Goal: Obtain resource: Download file/media

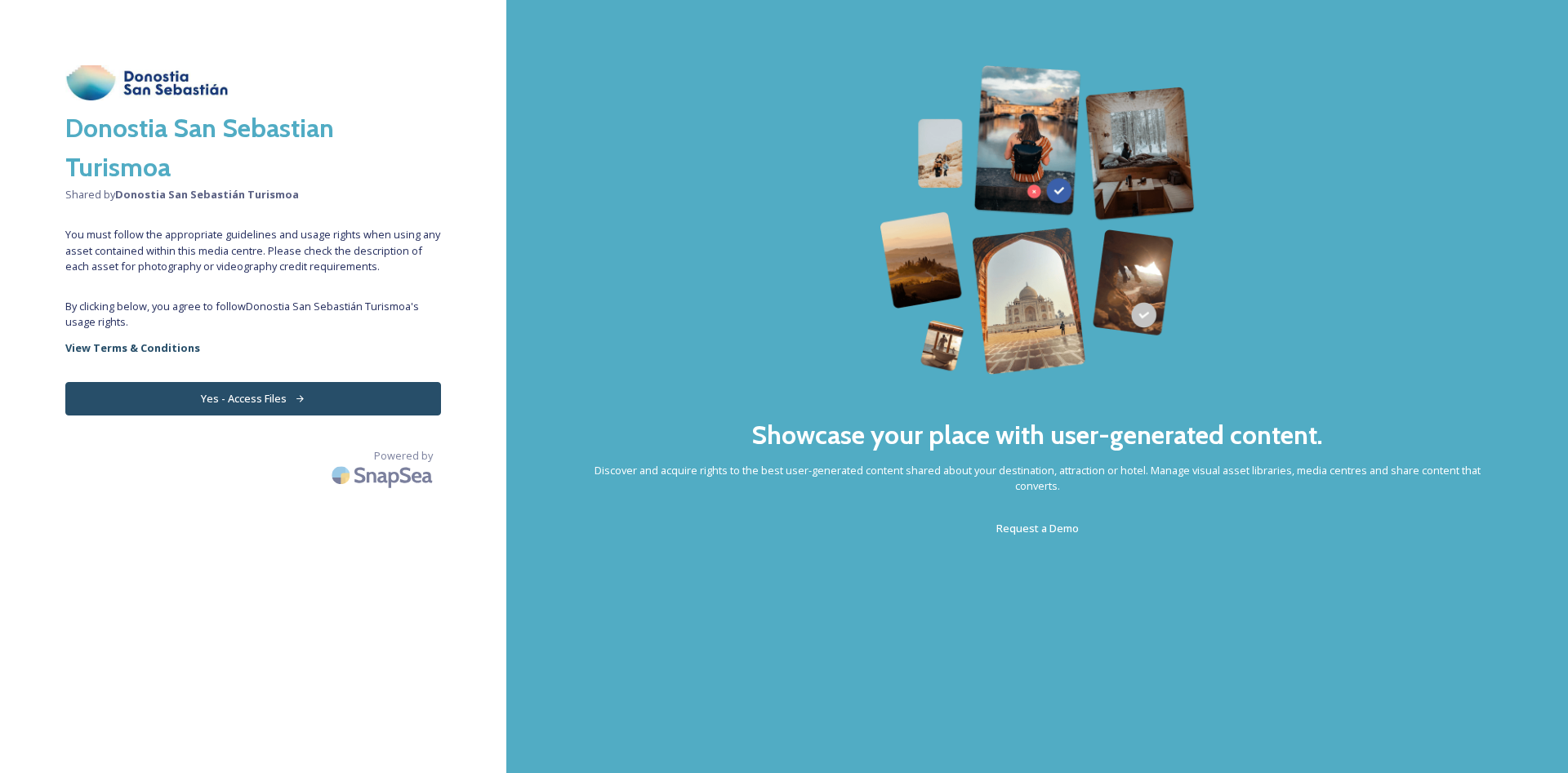
click at [287, 398] on button "Yes - Access Files" at bounding box center [252, 399] width 376 height 33
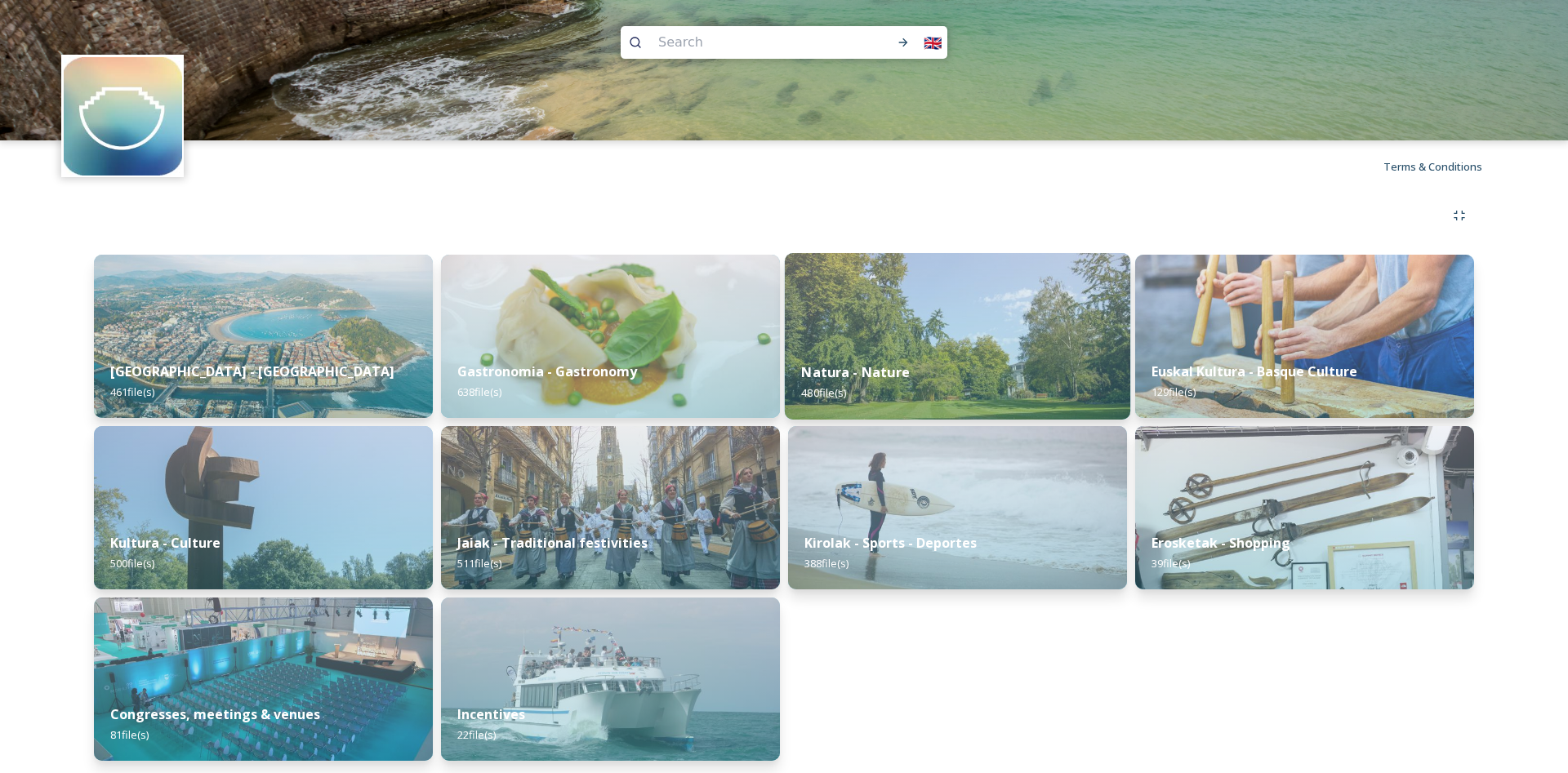
scroll to position [10, 0]
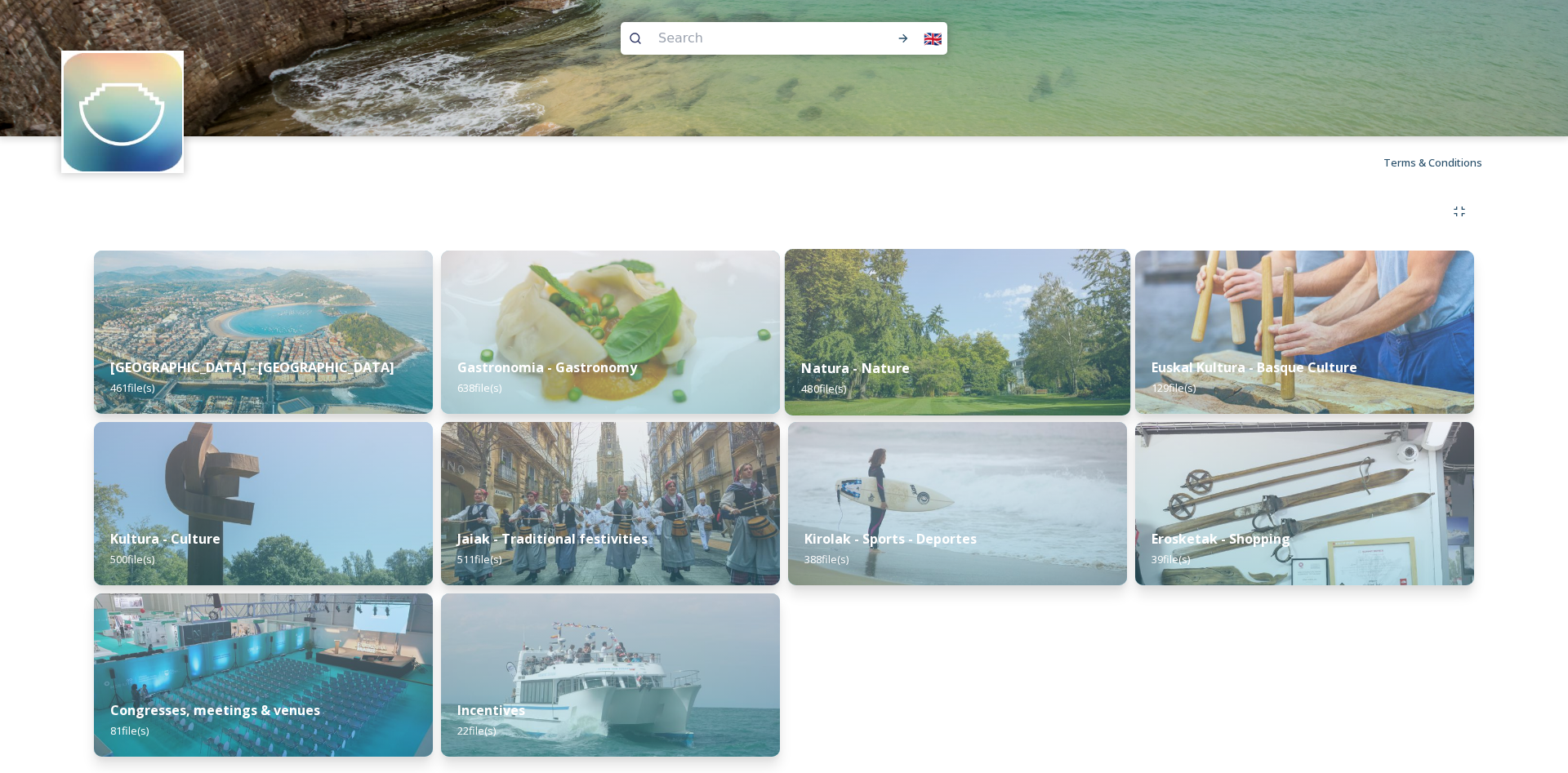
click at [937, 331] on img at bounding box center [958, 333] width 346 height 167
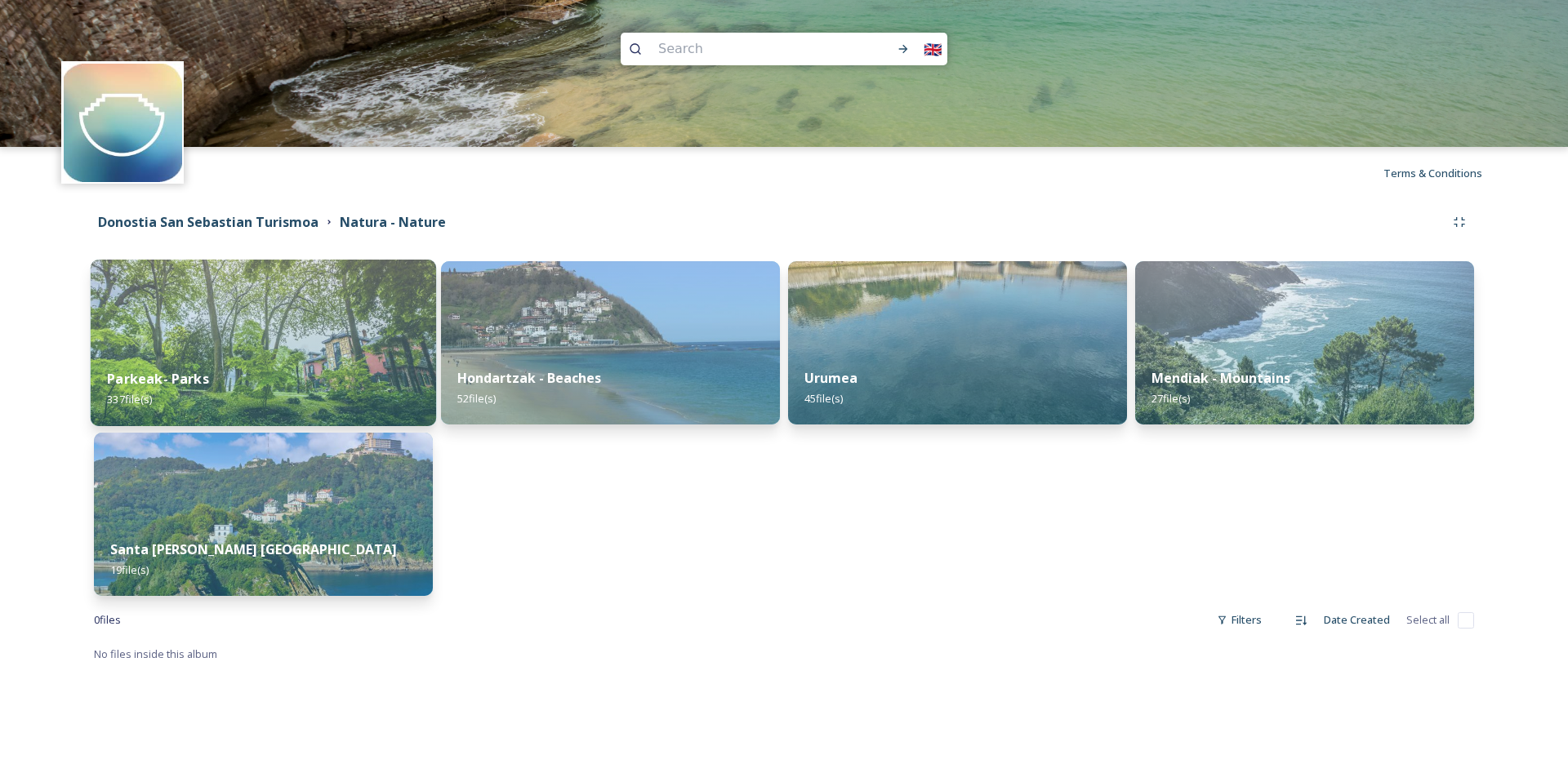
click at [277, 350] on img at bounding box center [263, 343] width 346 height 167
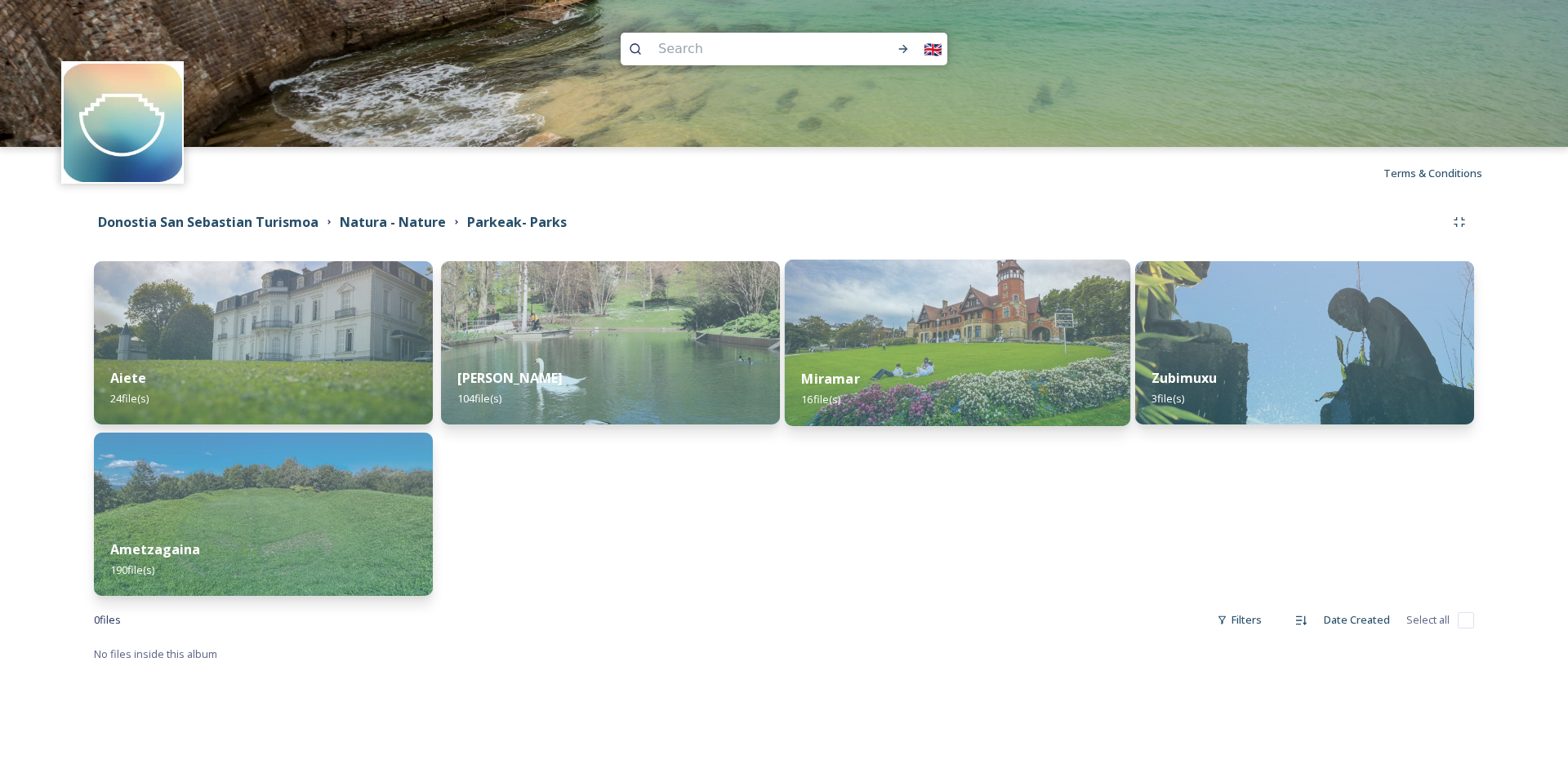
click at [925, 338] on img at bounding box center [958, 343] width 346 height 167
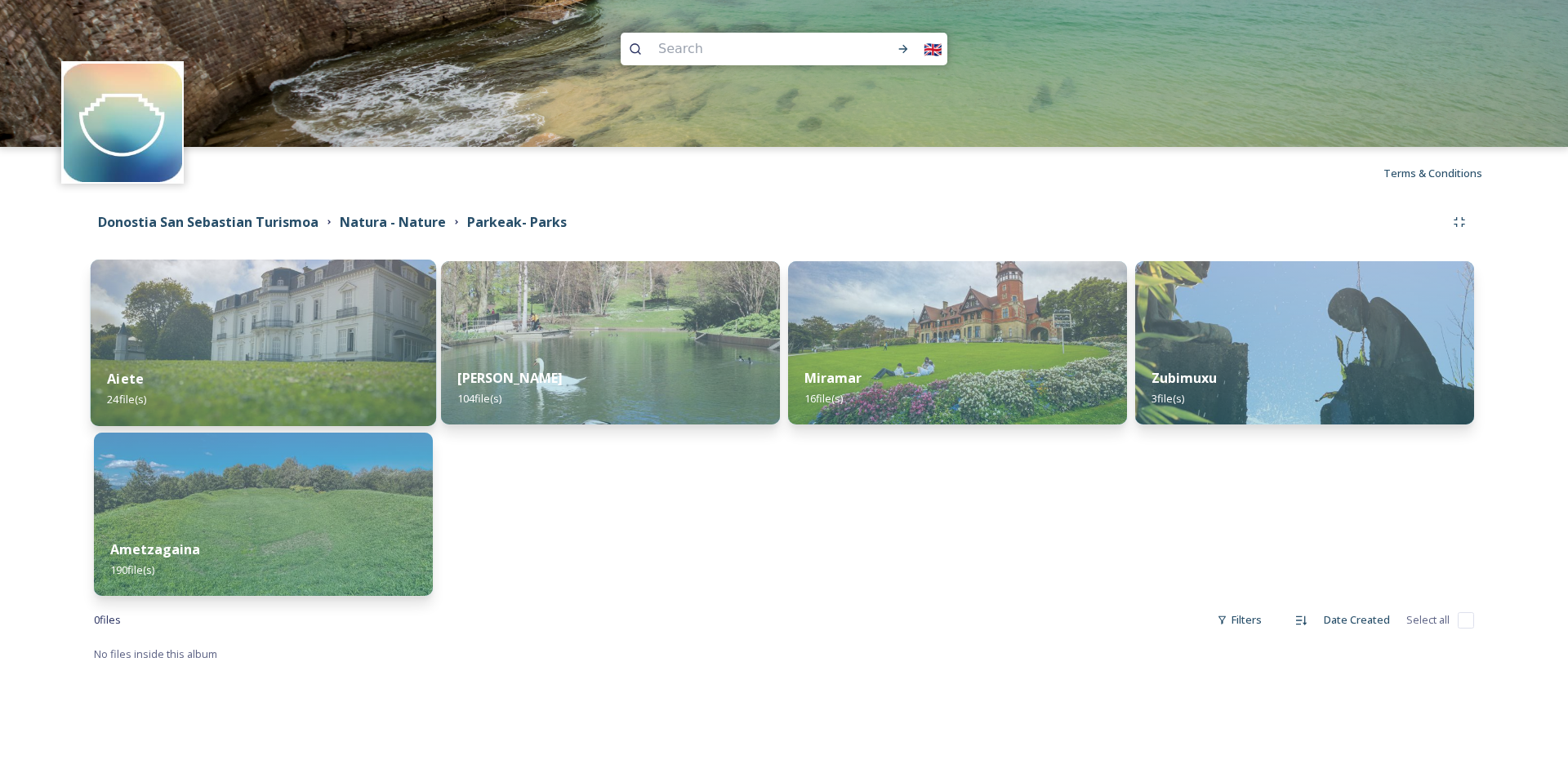
click at [253, 372] on div "Aiete 24 file(s)" at bounding box center [263, 389] width 346 height 74
click at [230, 294] on img at bounding box center [263, 343] width 346 height 167
click at [341, 344] on img at bounding box center [263, 343] width 346 height 167
click at [389, 395] on div "Aiete 24 file(s)" at bounding box center [263, 389] width 346 height 74
click at [384, 388] on div "Aiete 24 file(s)" at bounding box center [263, 389] width 346 height 74
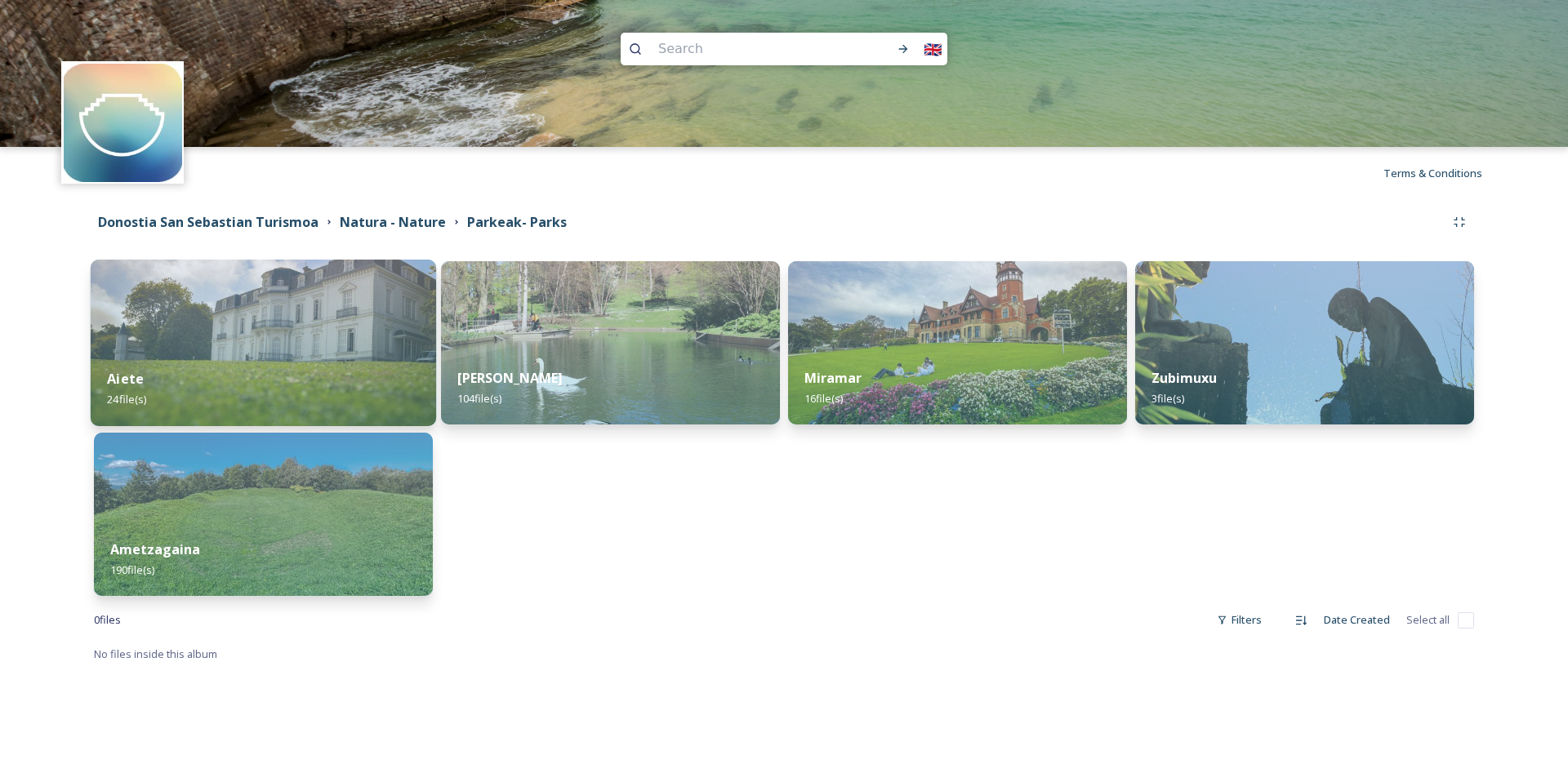
click at [236, 334] on img at bounding box center [263, 343] width 346 height 167
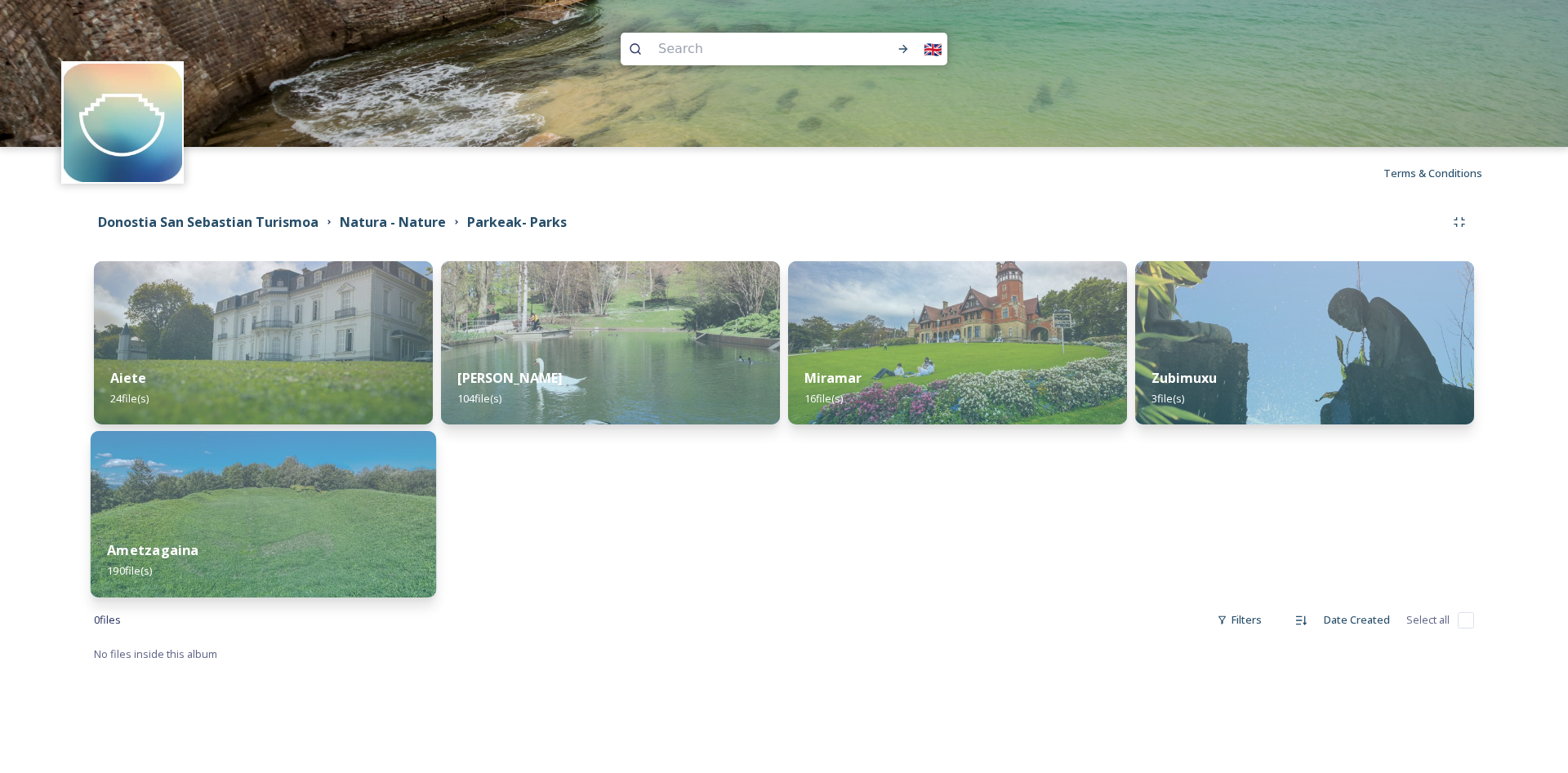
click at [288, 488] on img at bounding box center [263, 514] width 346 height 167
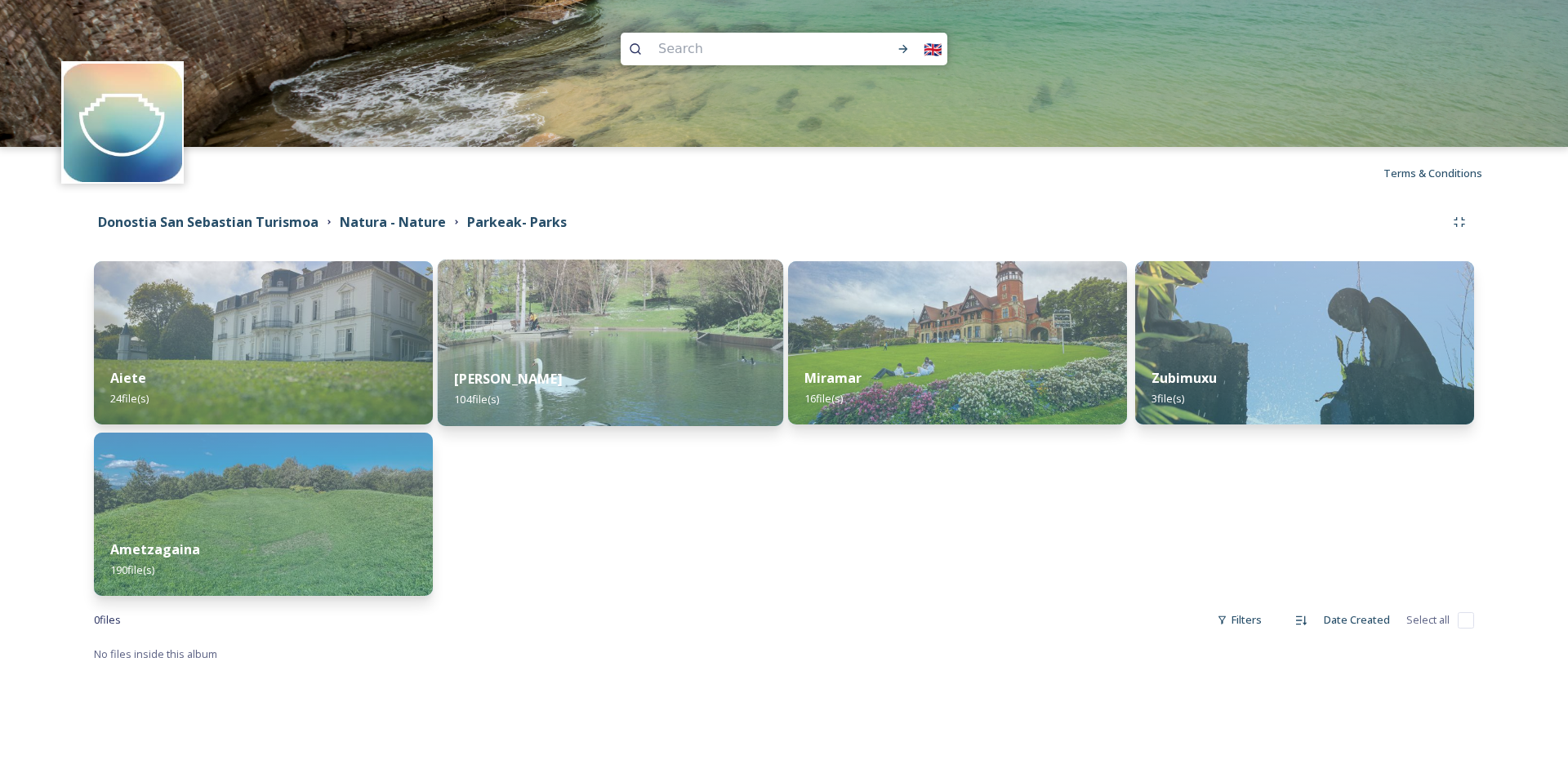
click at [540, 334] on img at bounding box center [610, 343] width 346 height 167
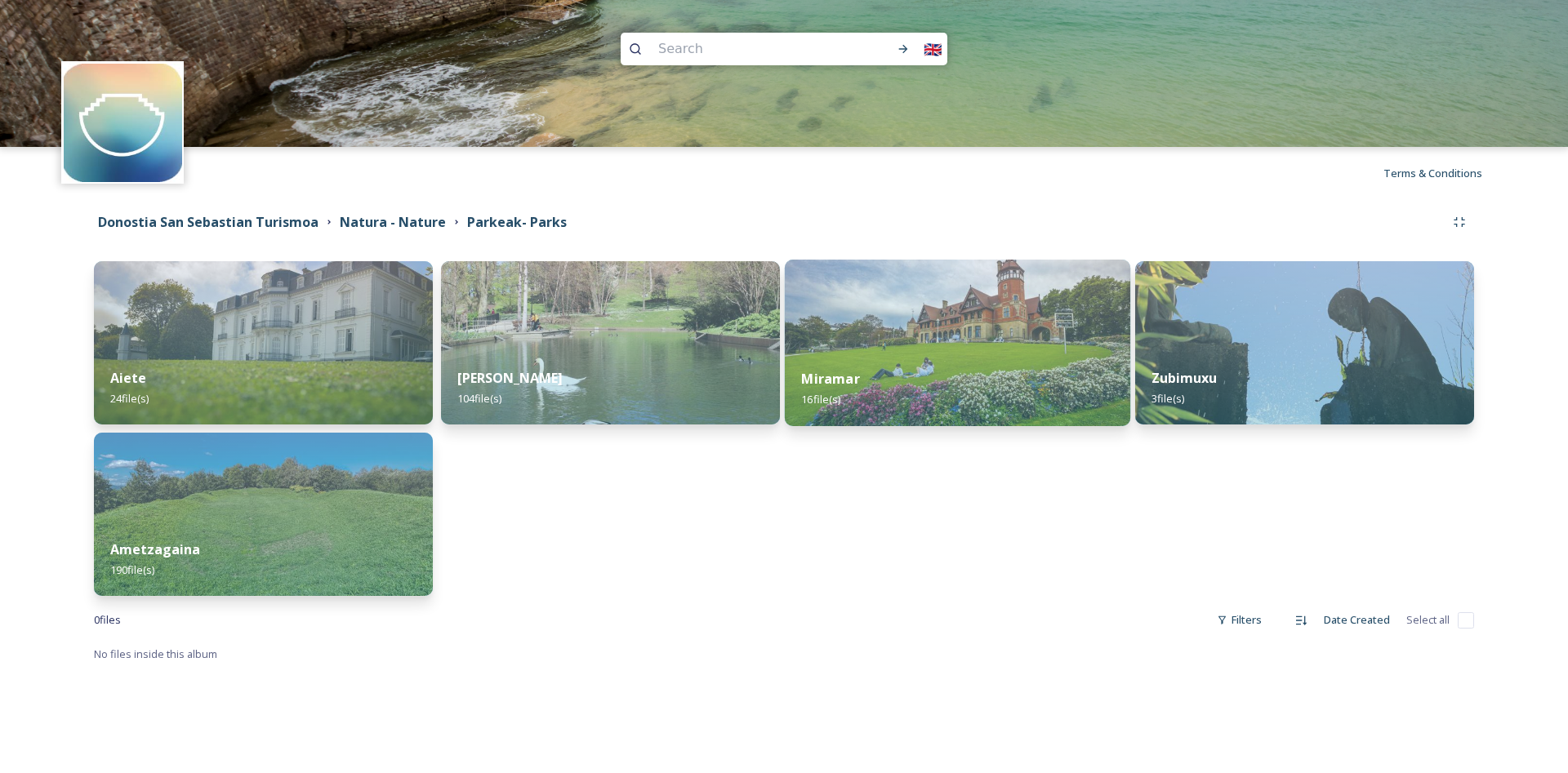
click at [1019, 349] on img at bounding box center [958, 343] width 346 height 167
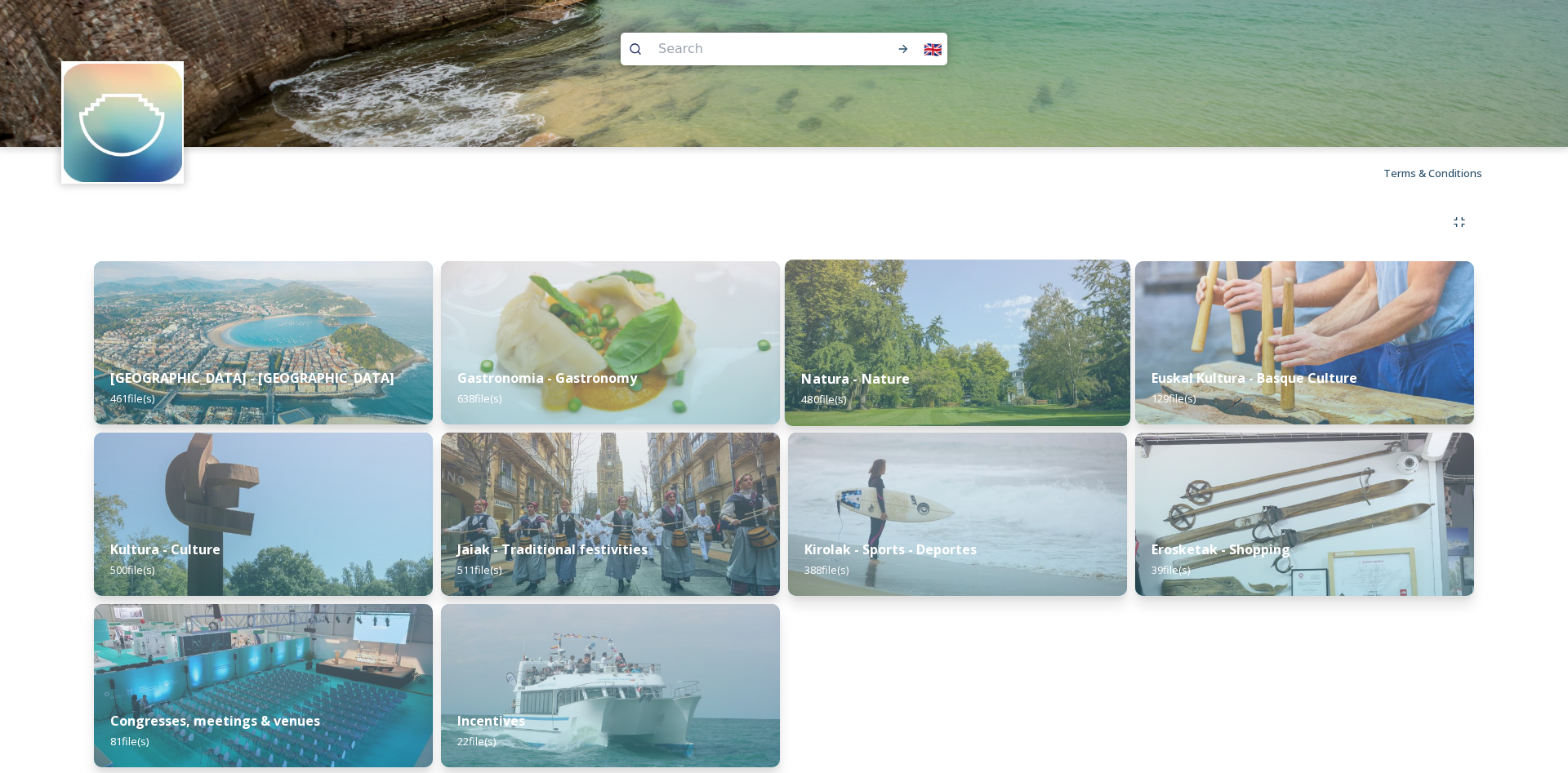
click at [859, 318] on img at bounding box center [958, 343] width 346 height 167
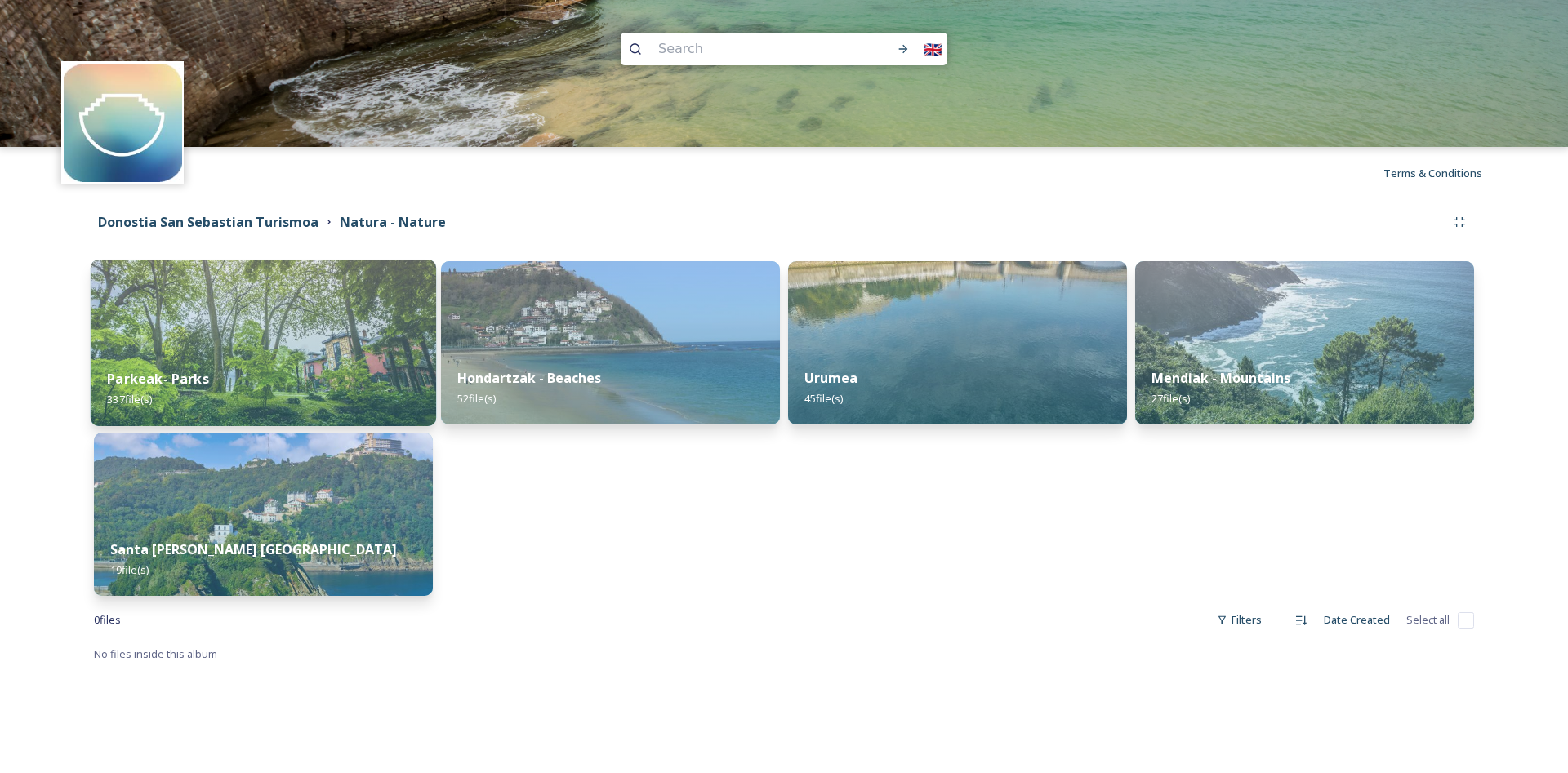
click at [209, 355] on div "Parkeak- Parks 337 file(s)" at bounding box center [263, 389] width 346 height 74
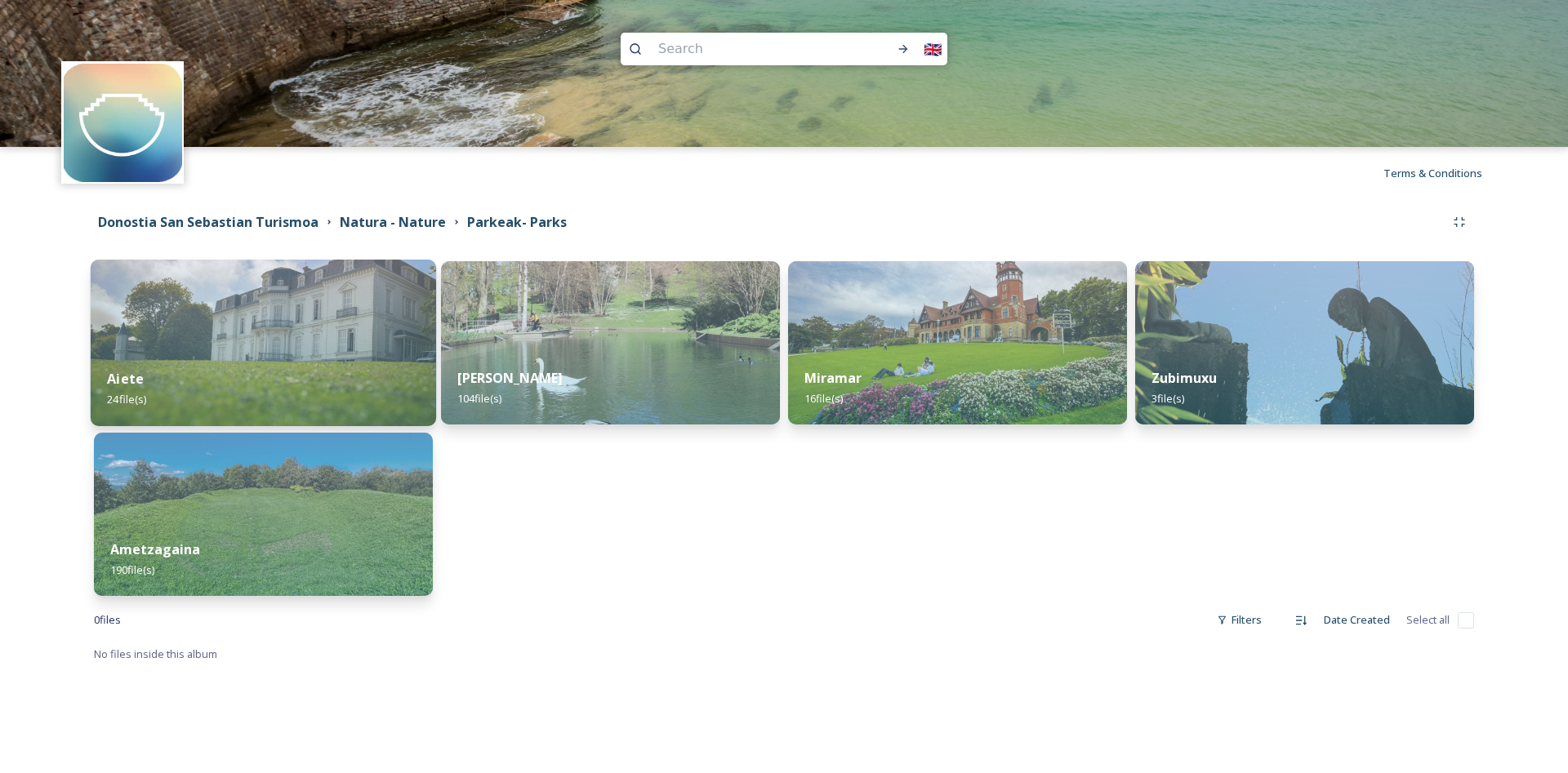
click at [274, 321] on img at bounding box center [263, 343] width 346 height 167
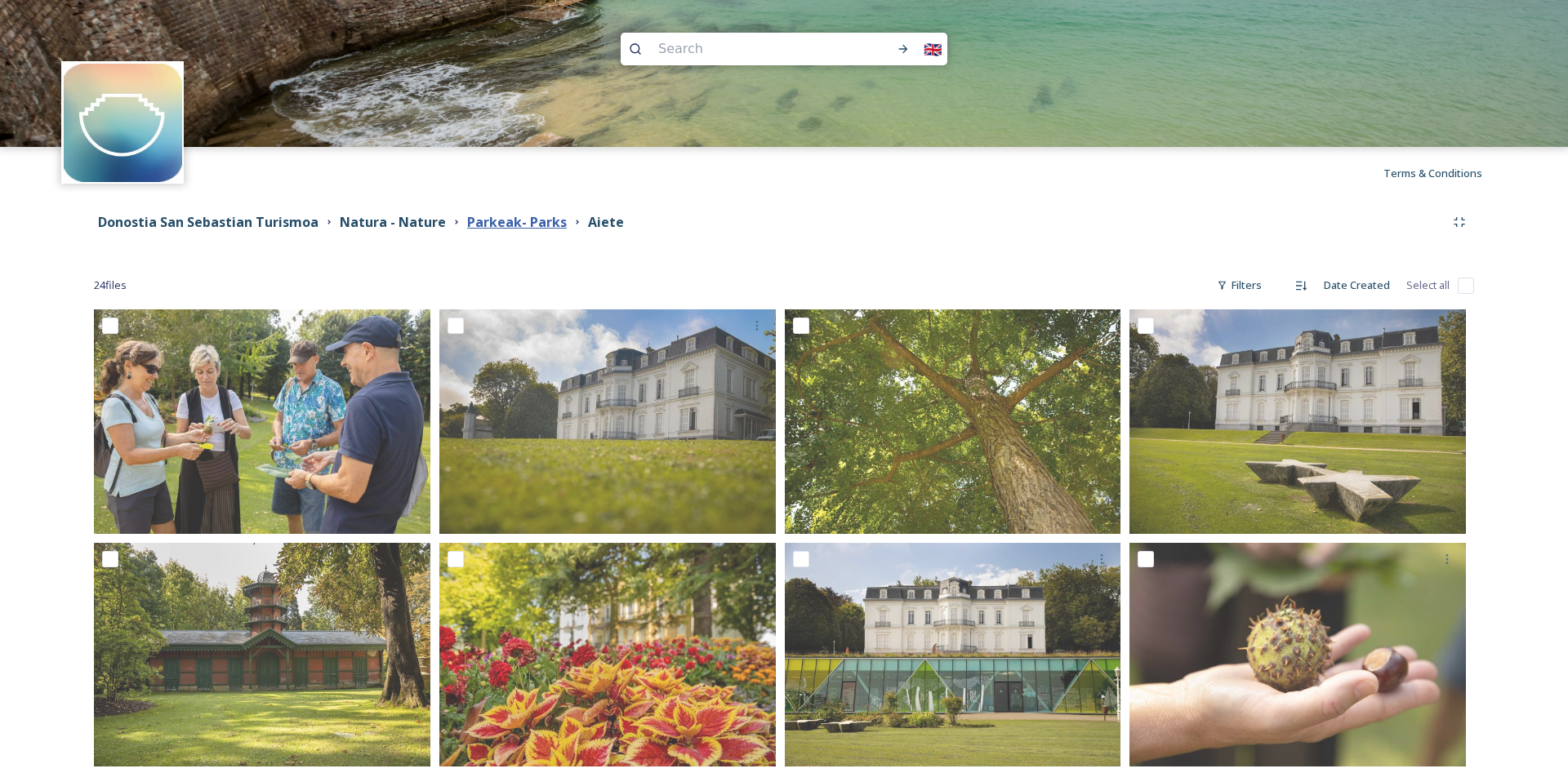
click at [548, 231] on strong "Parkeak- Parks" at bounding box center [516, 222] width 99 height 18
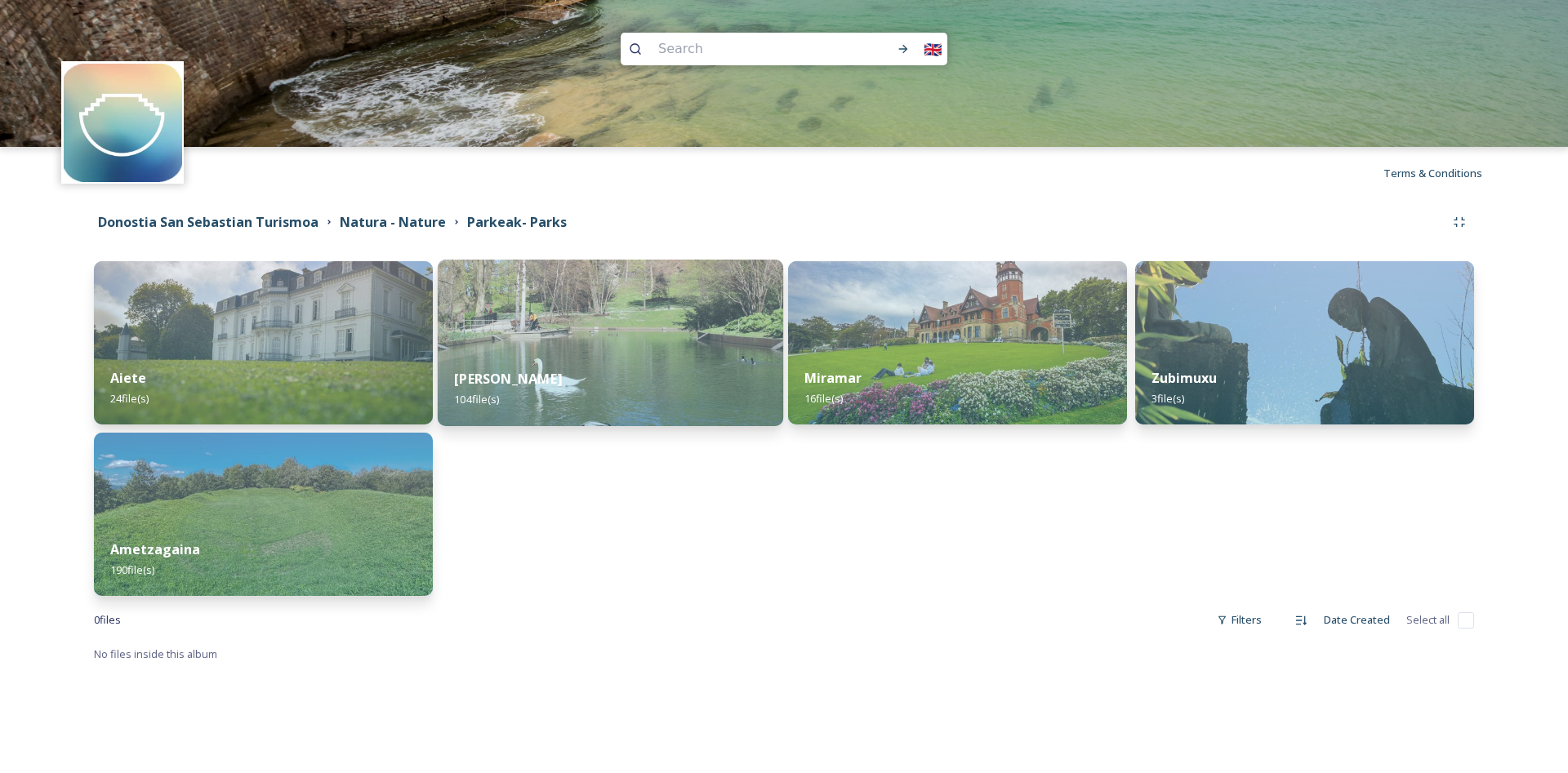
click at [519, 326] on img at bounding box center [610, 343] width 346 height 167
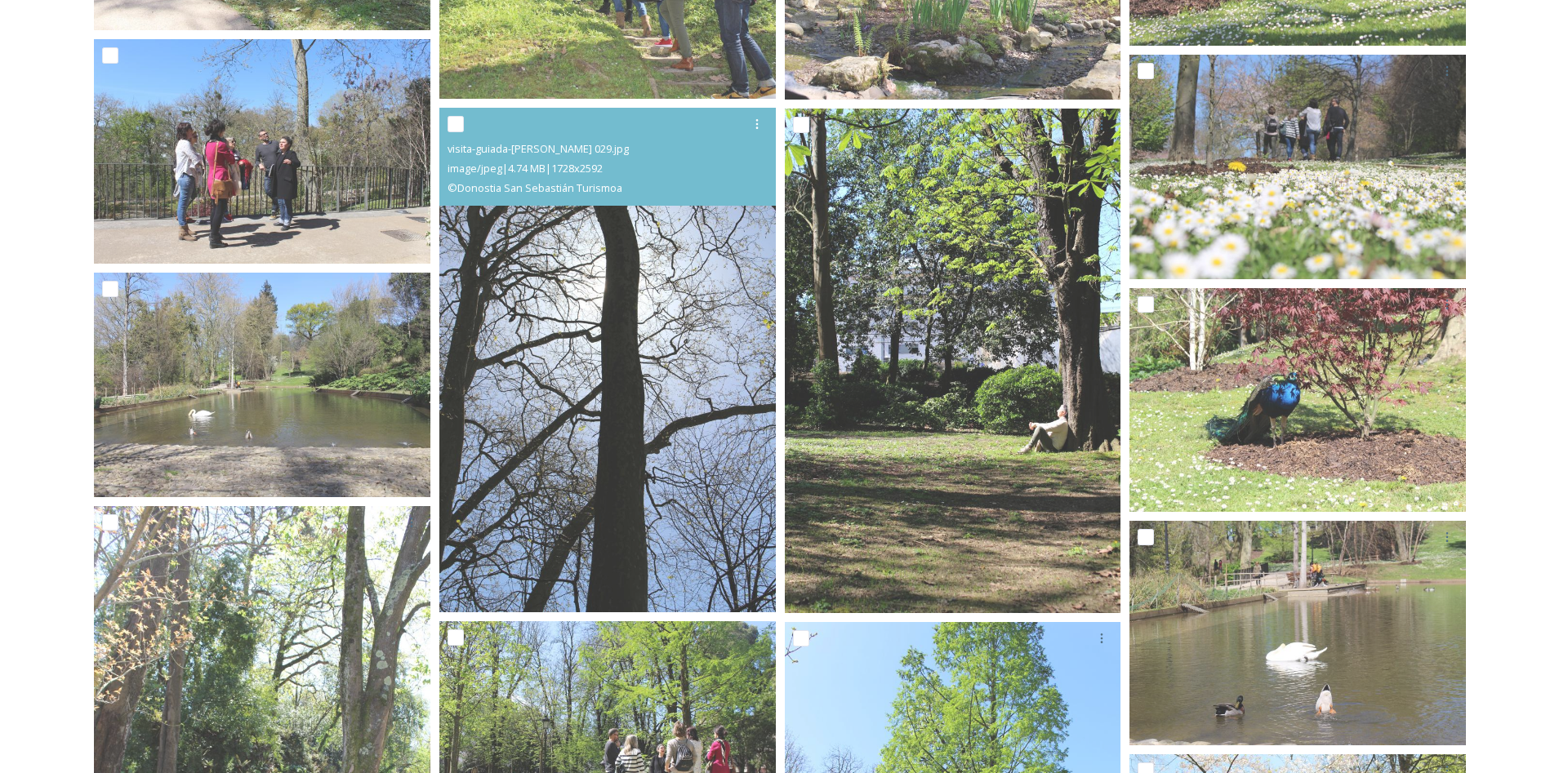
scroll to position [4414, 0]
